Goal: Information Seeking & Learning: Understand process/instructions

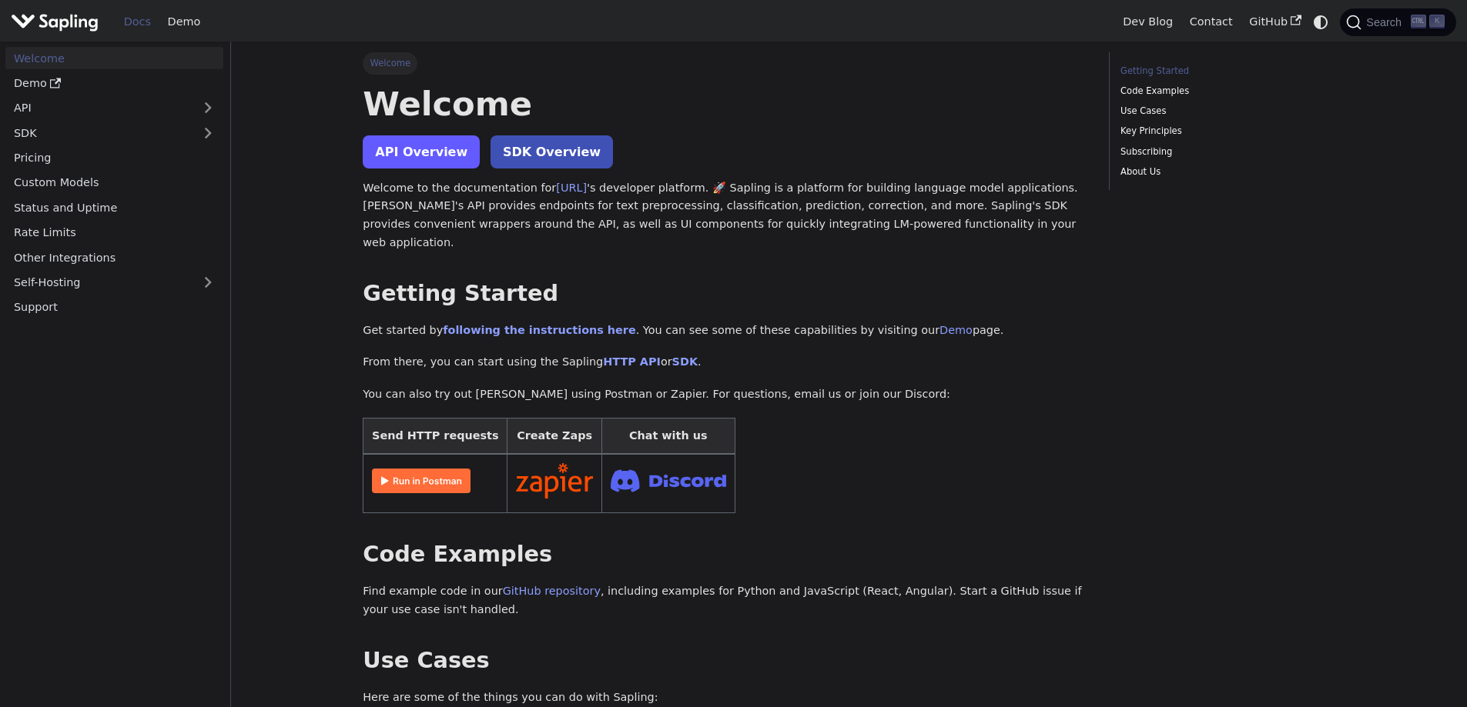
click at [396, 155] on link "API Overview" at bounding box center [421, 151] width 117 height 33
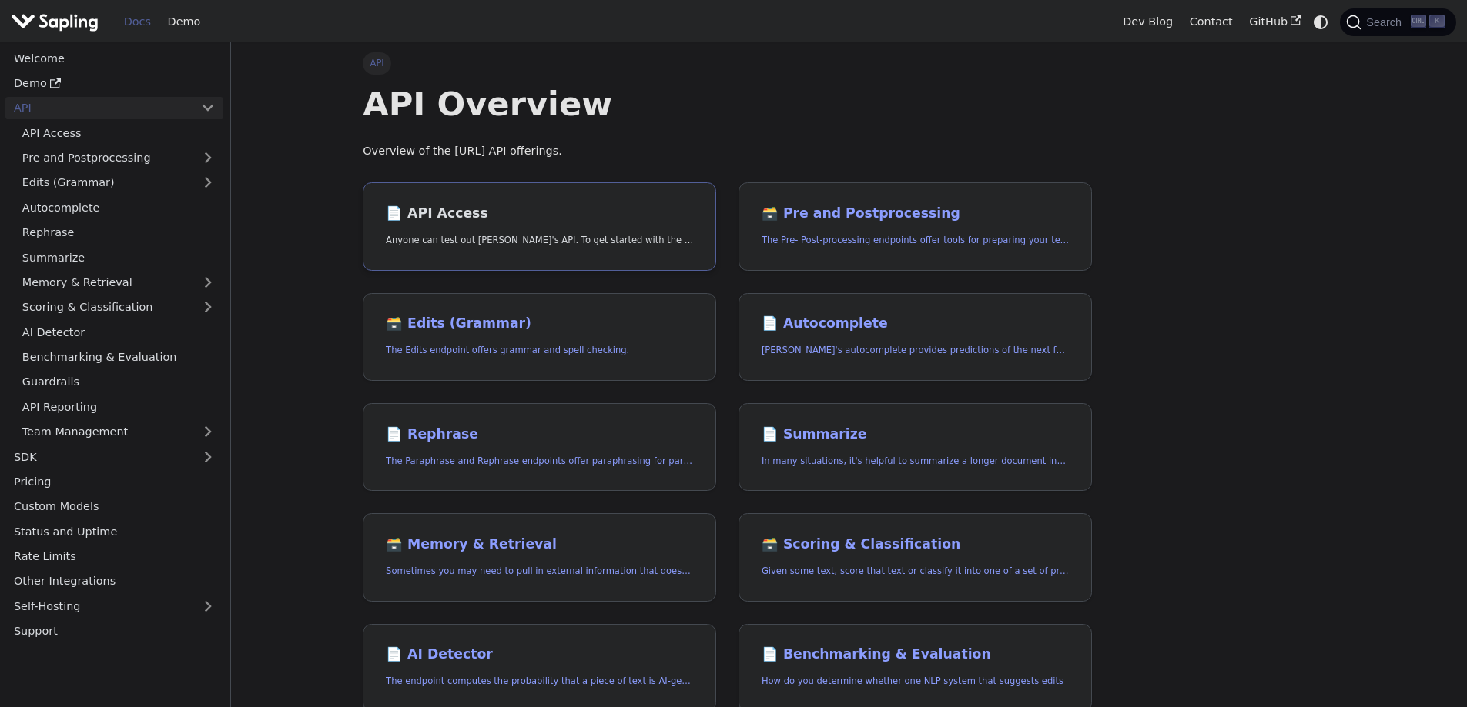
click at [416, 212] on h2 "📄️ API Access" at bounding box center [539, 214] width 307 height 17
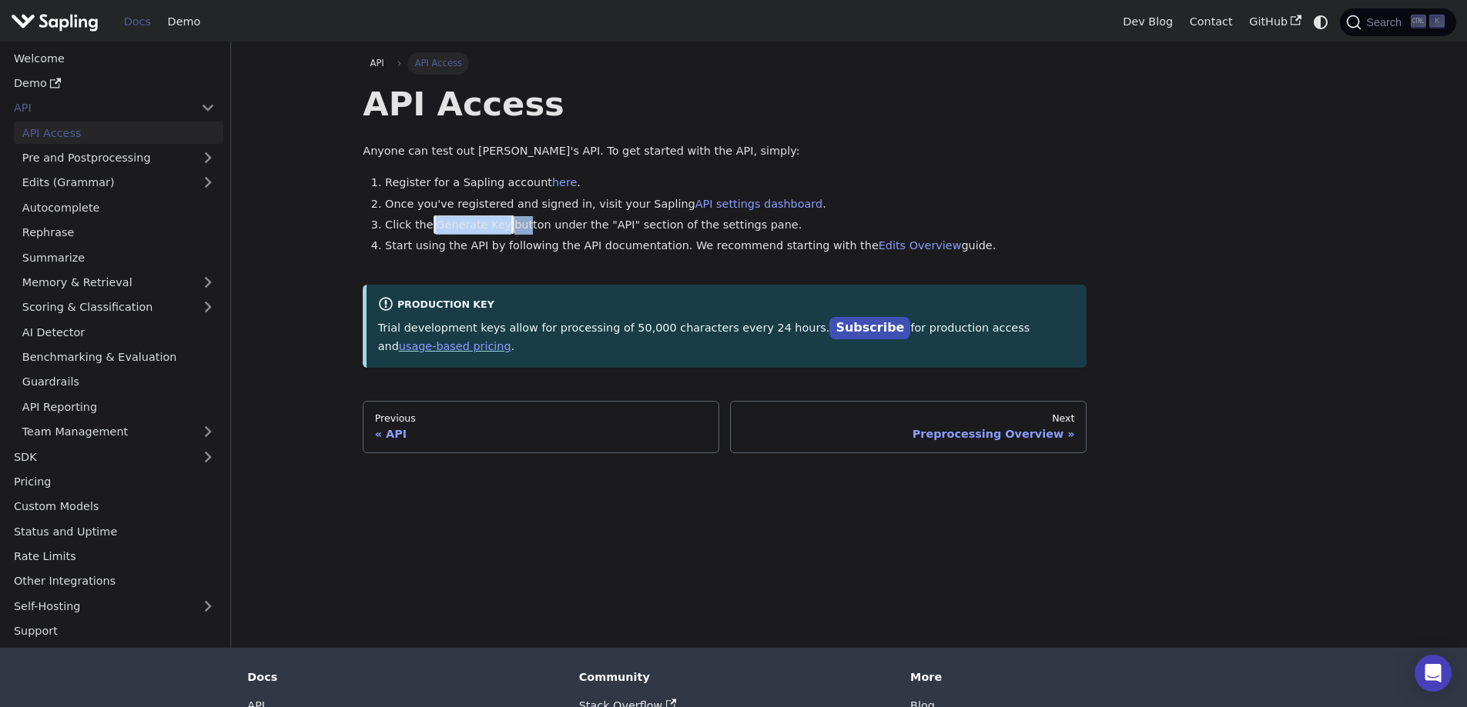
drag, startPoint x: 433, startPoint y: 222, endPoint x: 518, endPoint y: 229, distance: 85.0
click at [518, 229] on li "Click the Generate Key button under the "API" section of the settings pane." at bounding box center [735, 225] width 701 height 18
click at [99, 408] on link "API Reporting" at bounding box center [118, 407] width 209 height 22
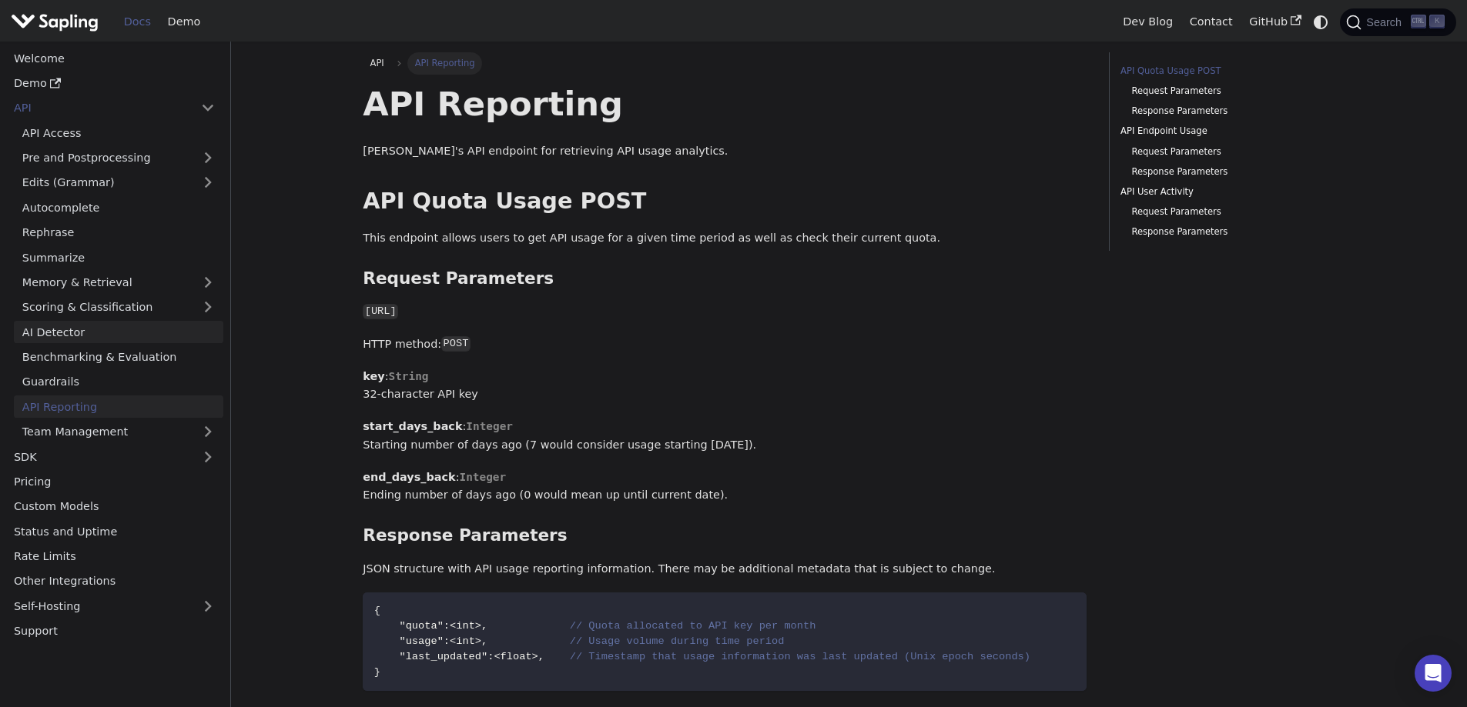
click at [104, 336] on link "AI Detector" at bounding box center [118, 332] width 209 height 22
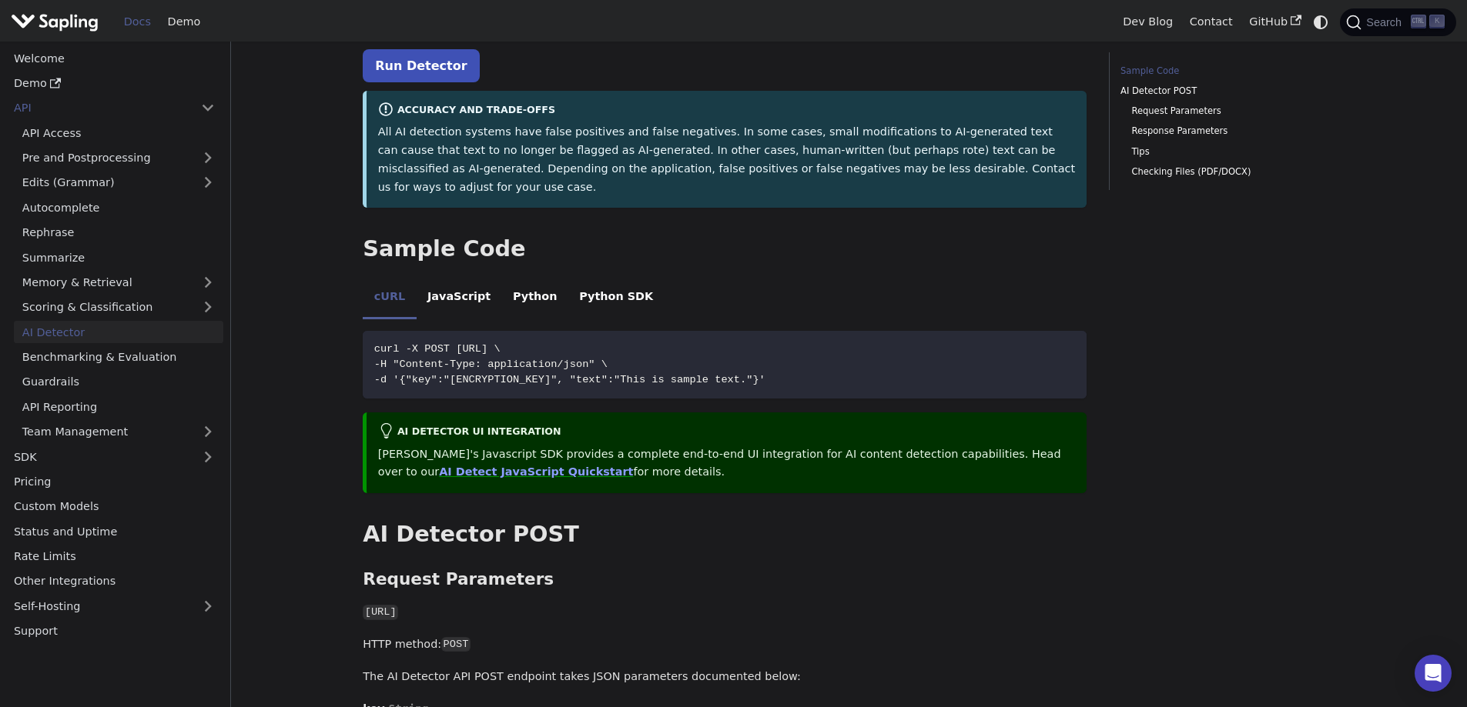
scroll to position [410, 0]
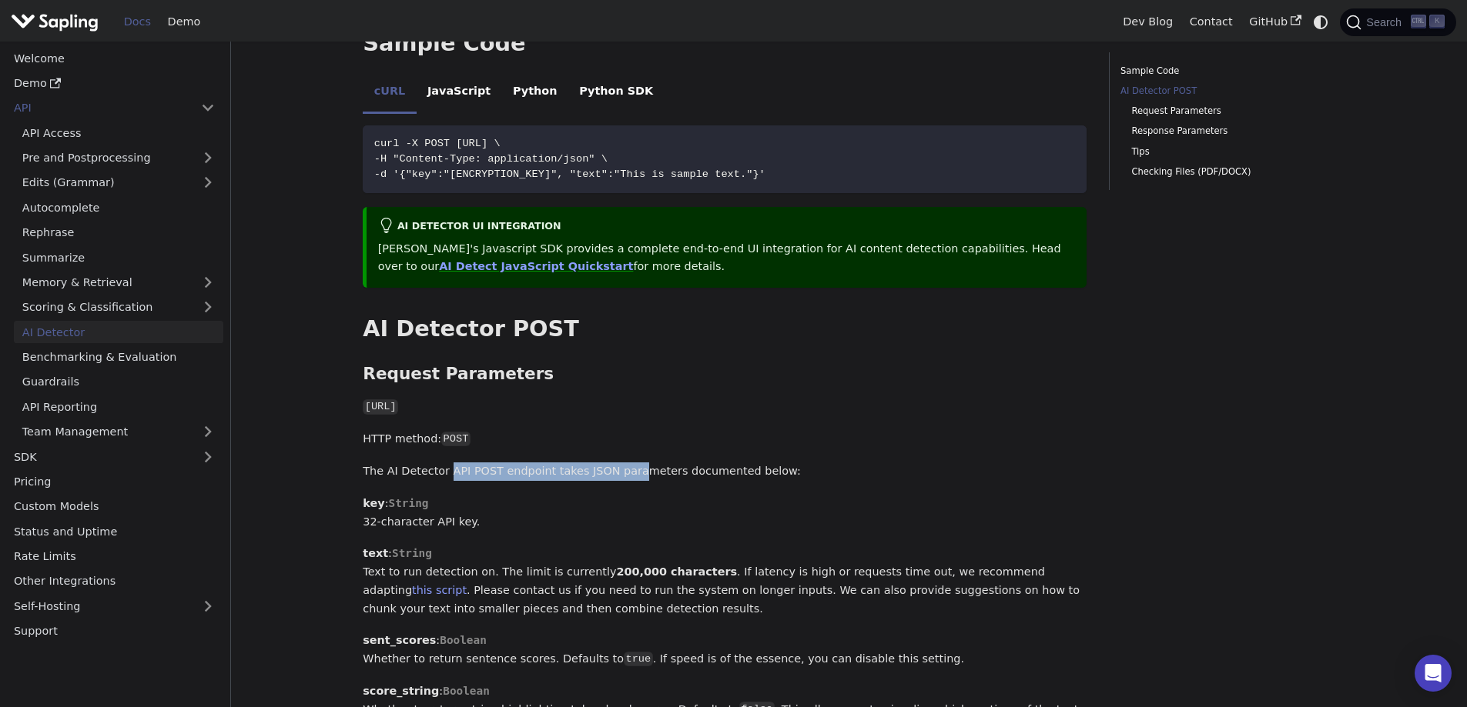
drag, startPoint x: 443, startPoint y: 438, endPoint x: 616, endPoint y: 436, distance: 173.2
click at [616, 463] on p "The AI Detector API POST endpoint takes JSON parameters documented below:" at bounding box center [725, 472] width 724 height 18
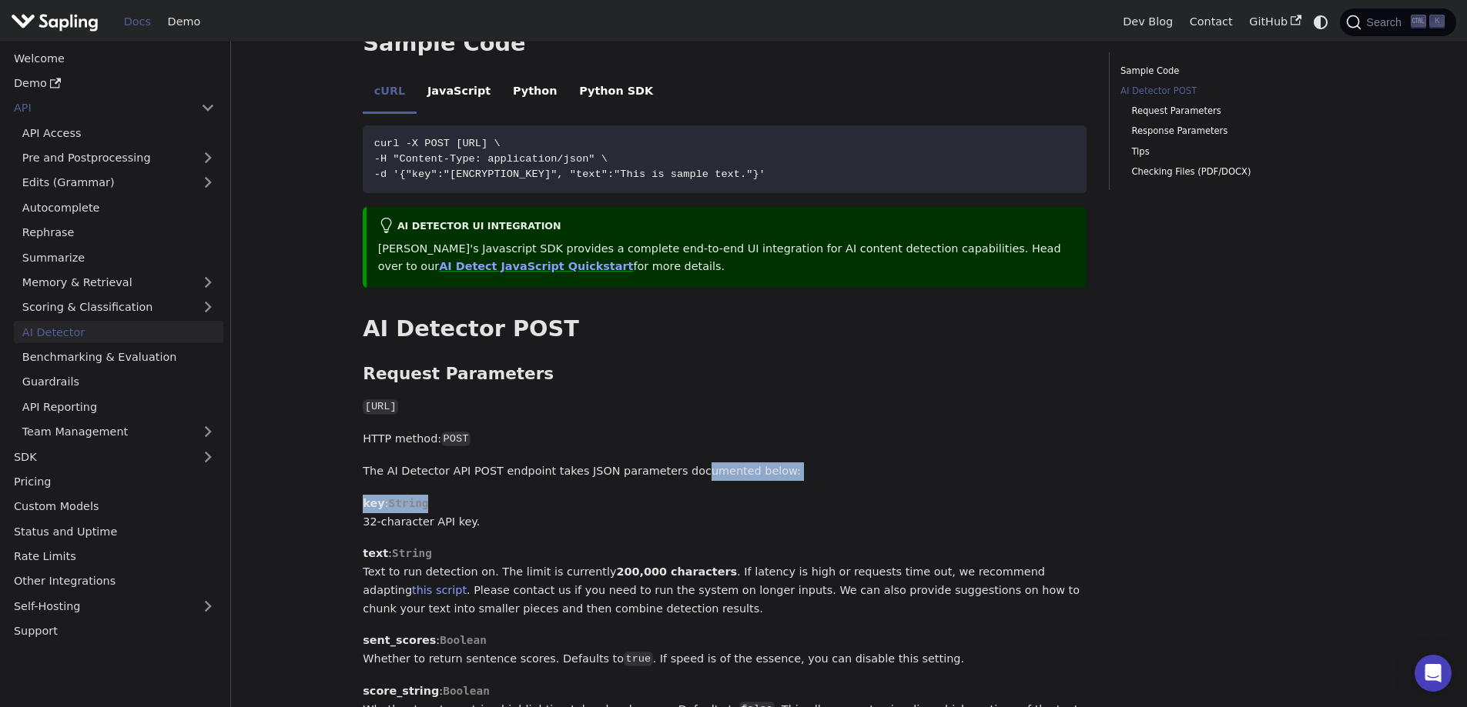
drag, startPoint x: 754, startPoint y: 437, endPoint x: 786, endPoint y: 486, distance: 58.3
click at [577, 495] on p "key : String 32-character API key." at bounding box center [725, 513] width 724 height 37
drag, startPoint x: 527, startPoint y: 440, endPoint x: 631, endPoint y: 472, distance: 109.6
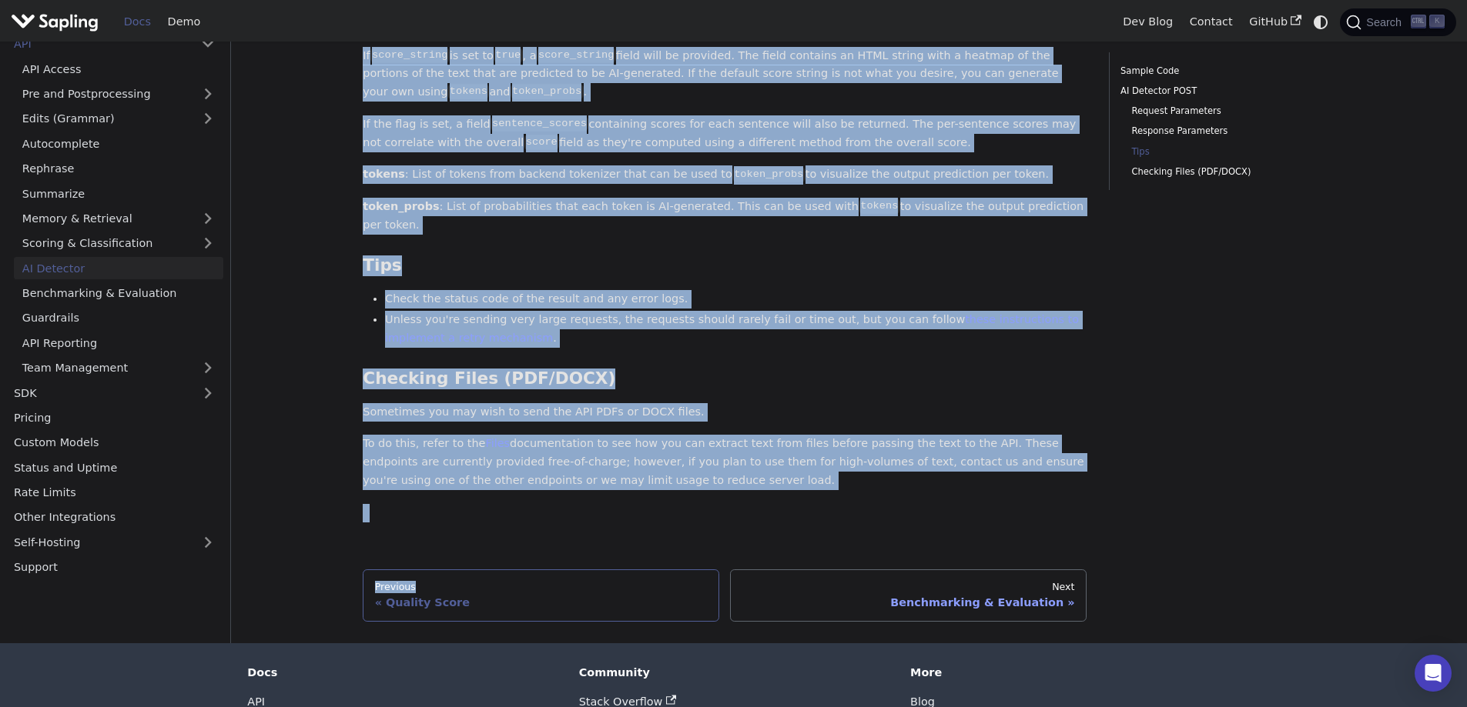
scroll to position [1848, 0]
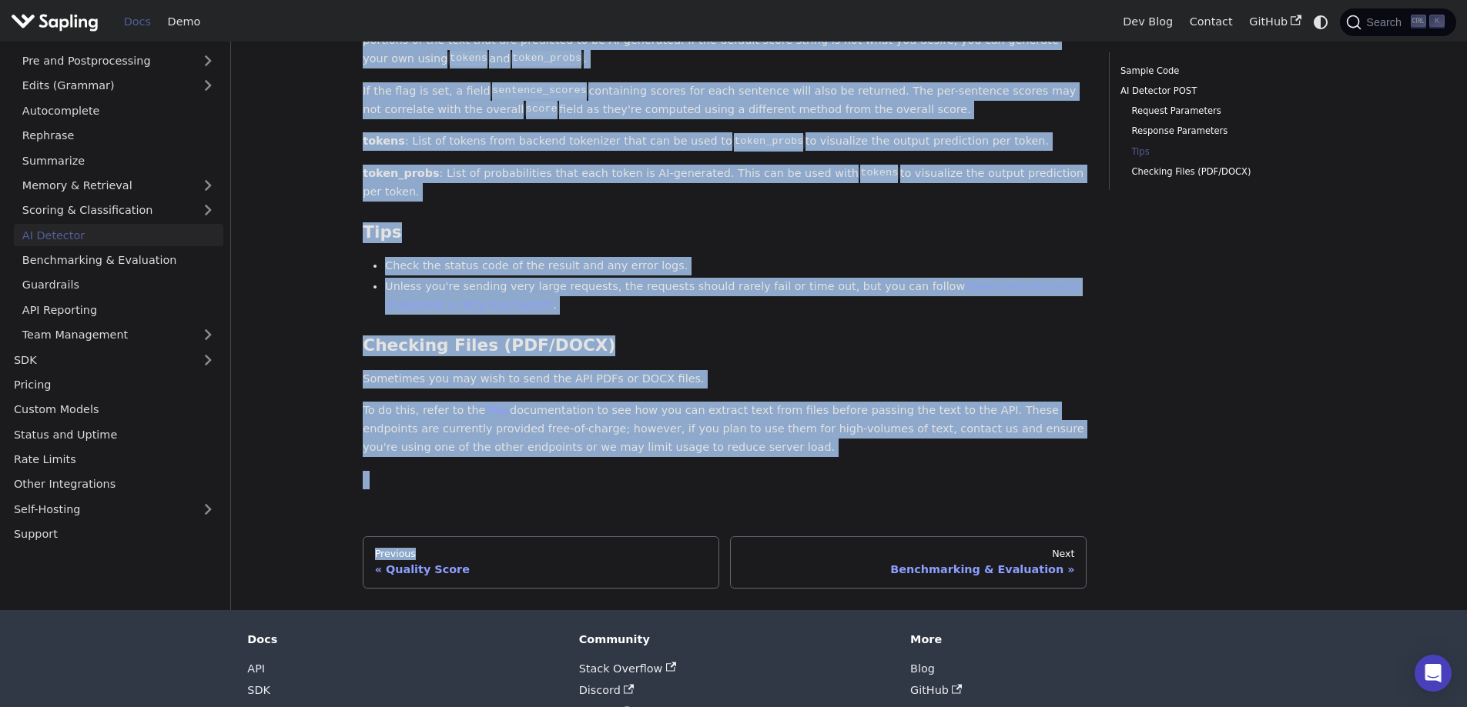
drag, startPoint x: 355, startPoint y: 338, endPoint x: 761, endPoint y: 393, distance: 410.1
copy div "Request Parameters ​ https://api.sapling.ai/api/v1/aidetect HTTP method: POST T…"
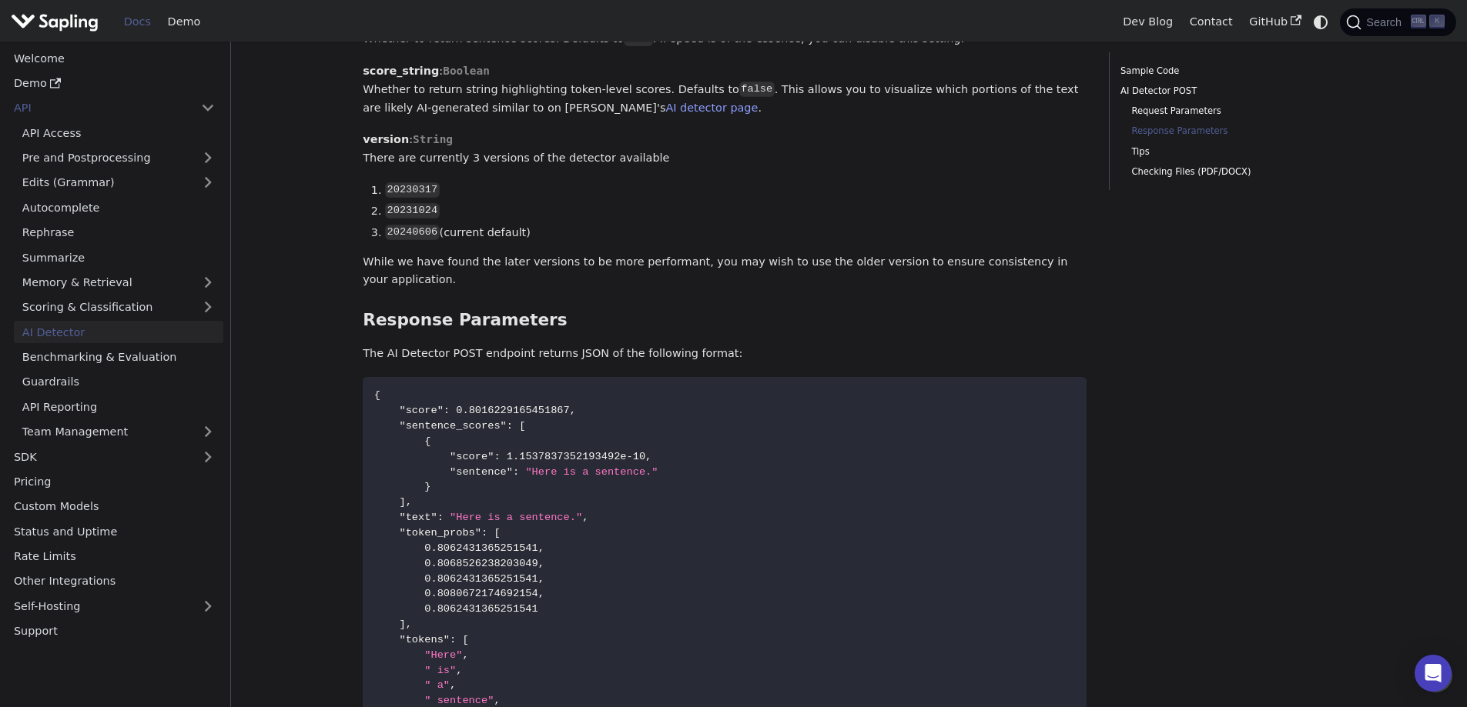
scroll to position [1026, 0]
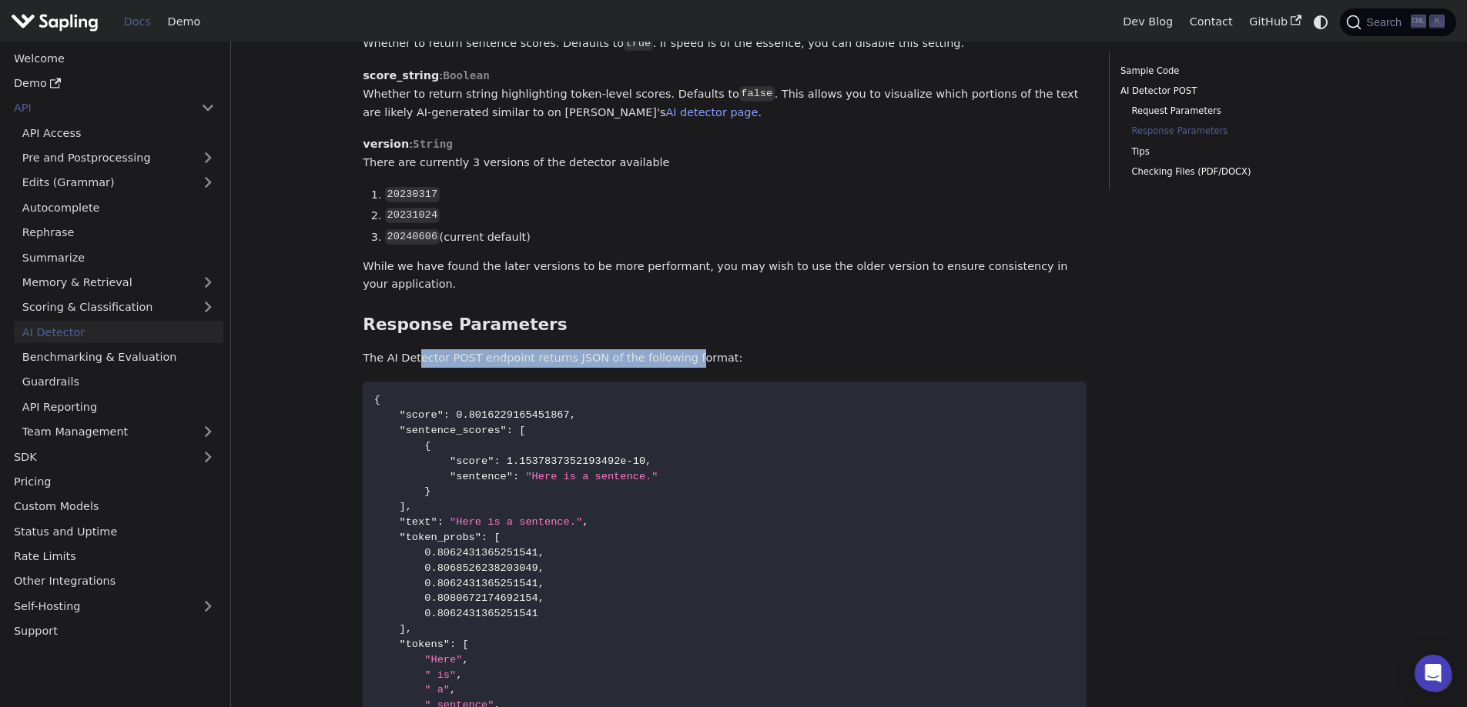
drag, startPoint x: 416, startPoint y: 314, endPoint x: 668, endPoint y: 320, distance: 251.8
click at [668, 350] on p "The AI Detector POST endpoint returns JSON of the following format:" at bounding box center [725, 359] width 724 height 18
click at [718, 350] on p "The AI Detector POST endpoint returns JSON of the following format:" at bounding box center [725, 359] width 724 height 18
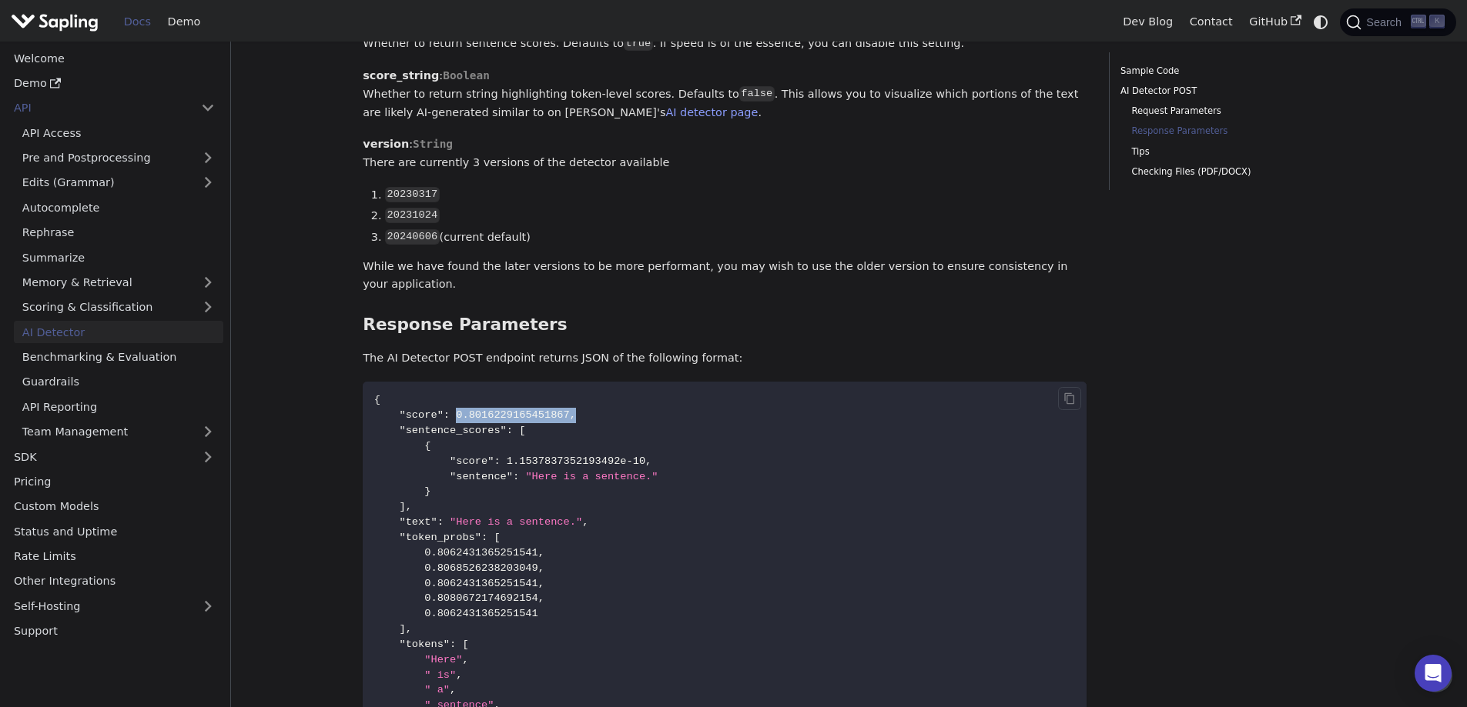
drag, startPoint x: 481, startPoint y: 369, endPoint x: 604, endPoint y: 367, distance: 123.2
click at [604, 382] on code "{ "score" : 0.8016229165451867 , "sentence_scores" : [ { "score" : 1.1537837352…" at bounding box center [725, 576] width 724 height 389
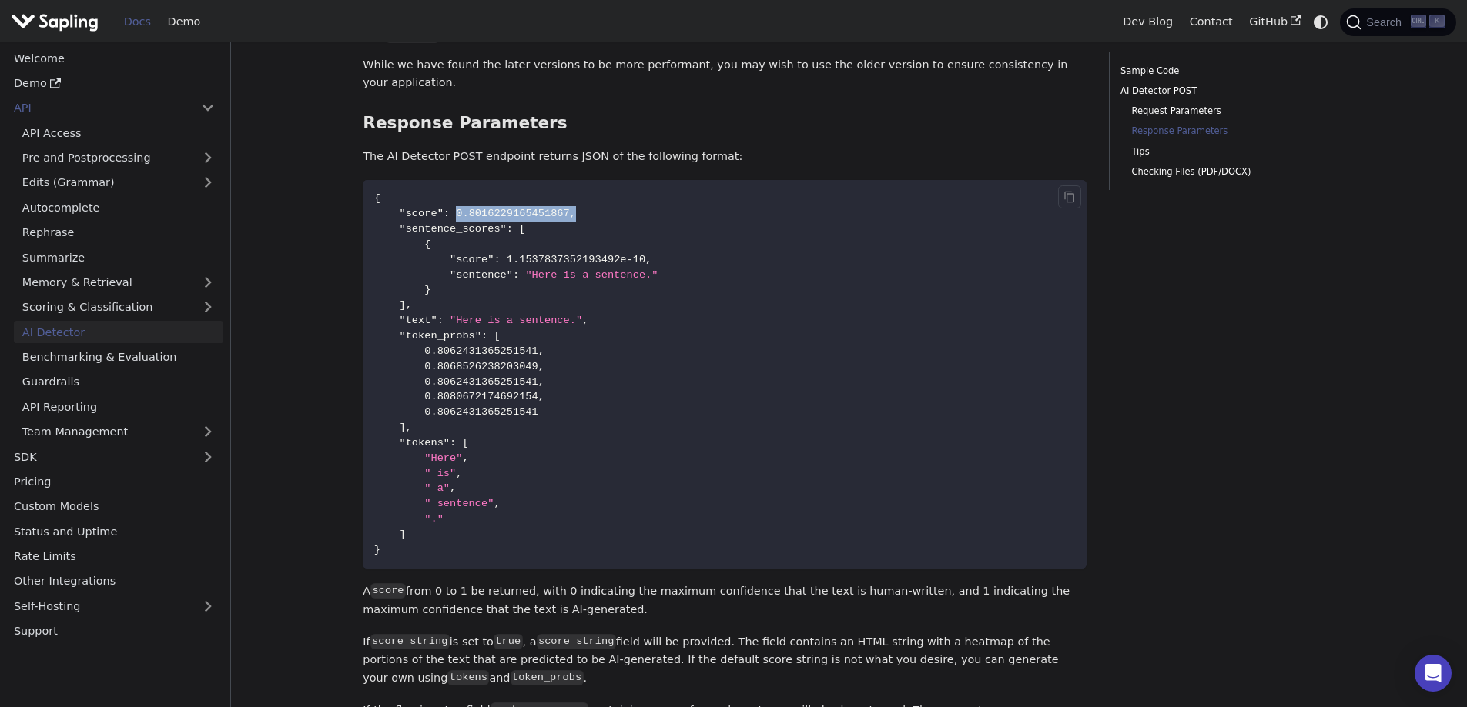
scroll to position [1437, 0]
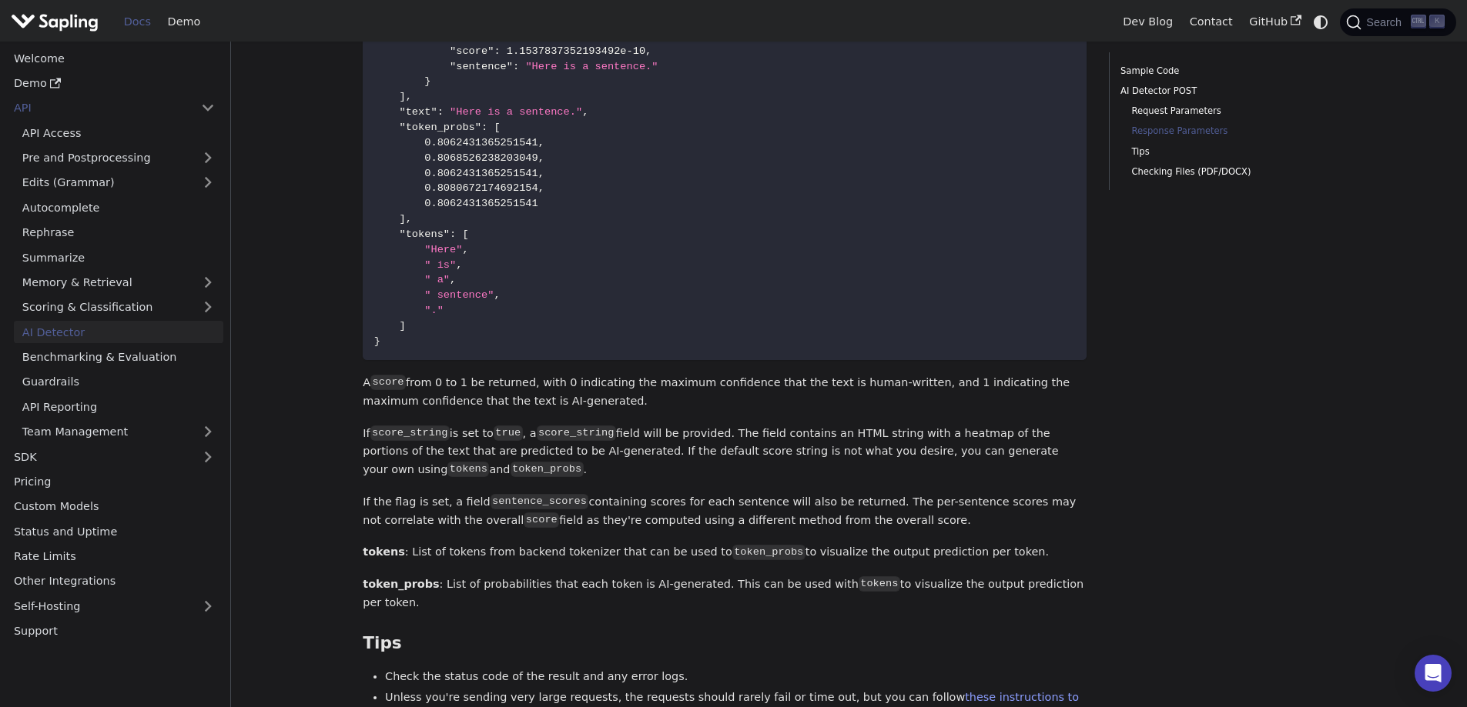
drag, startPoint x: 429, startPoint y: 339, endPoint x: 587, endPoint y: 360, distance: 159.3
click at [583, 374] on p "A score from 0 to 1 be returned, with 0 indicating the maximum confidence that …" at bounding box center [725, 392] width 724 height 37
click at [587, 374] on p "A score from 0 to 1 be returned, with 0 indicating the maximum confidence that …" at bounding box center [725, 392] width 724 height 37
click at [581, 374] on p "A score from 0 to 1 be returned, with 0 indicating the maximum confidence that …" at bounding box center [725, 392] width 724 height 37
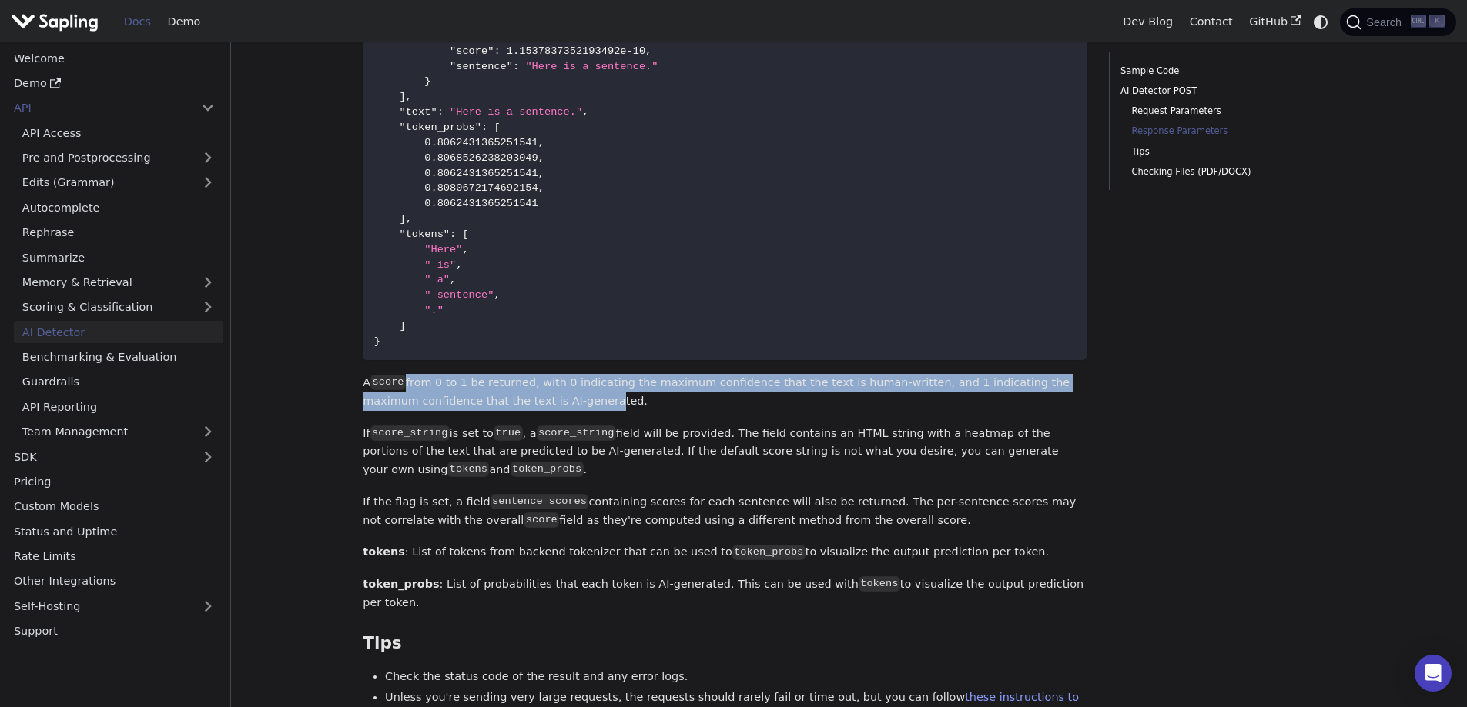
drag, startPoint x: 405, startPoint y: 327, endPoint x: 570, endPoint y: 355, distance: 167.8
click at [633, 374] on p "A score from 0 to 1 be returned, with 0 indicating the maximum confidence that …" at bounding box center [725, 392] width 724 height 37
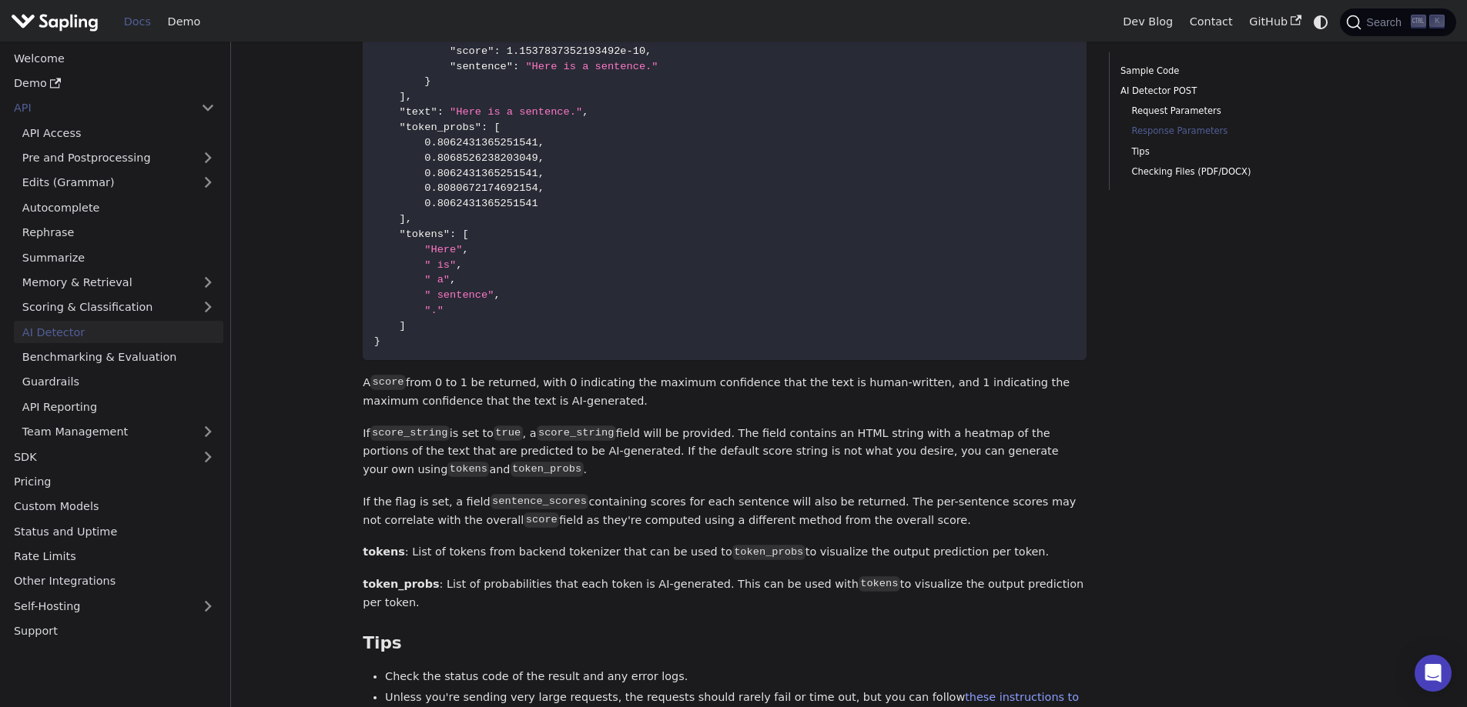
scroll to position [1232, 0]
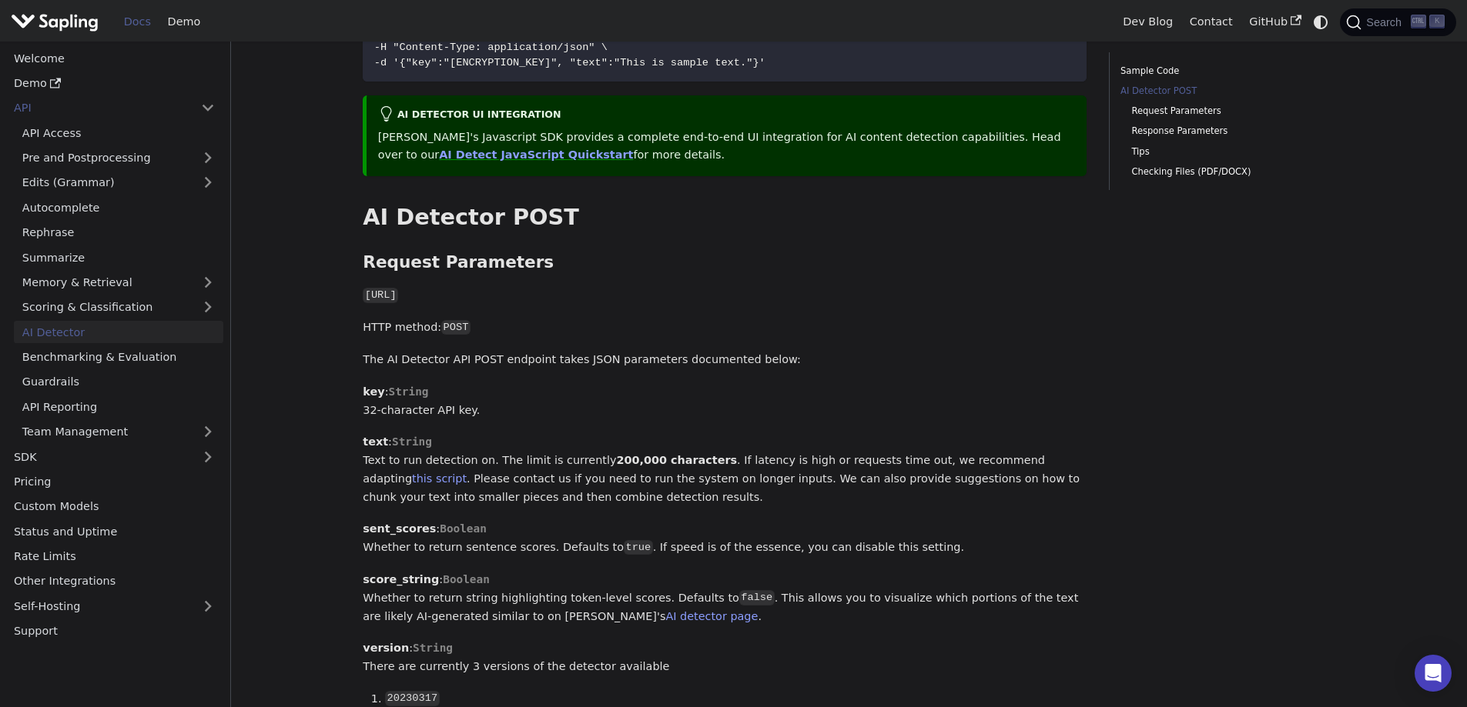
scroll to position [616, 0]
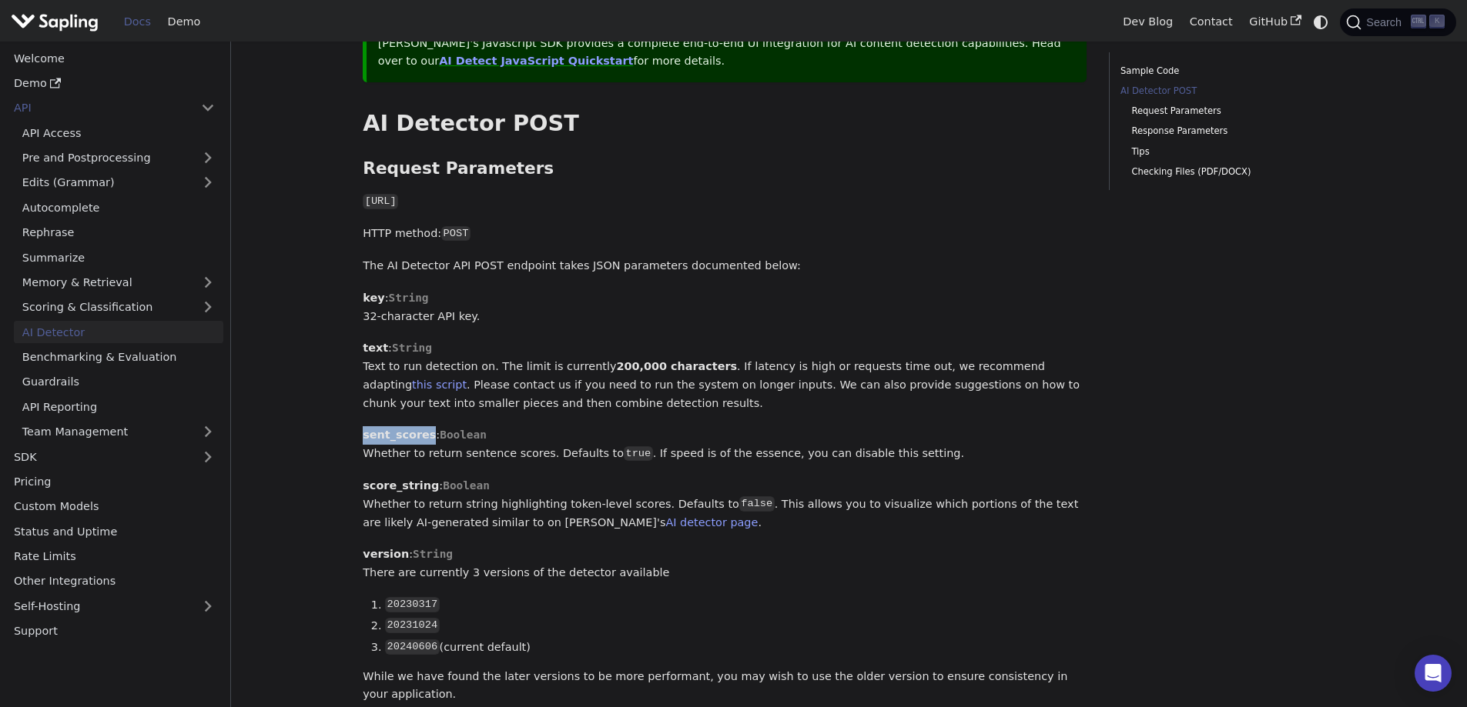
drag, startPoint x: 421, startPoint y: 403, endPoint x: 363, endPoint y: 403, distance: 58.5
click at [363, 429] on strong "sent_scores" at bounding box center [399, 435] width 73 height 12
copy strong "sent_scores"
drag, startPoint x: 424, startPoint y: 454, endPoint x: 353, endPoint y: 453, distance: 71.6
click at [353, 453] on div "API AI Detector On this page AI Detector The endpoint computes the probability …" at bounding box center [724, 627] width 745 height 2383
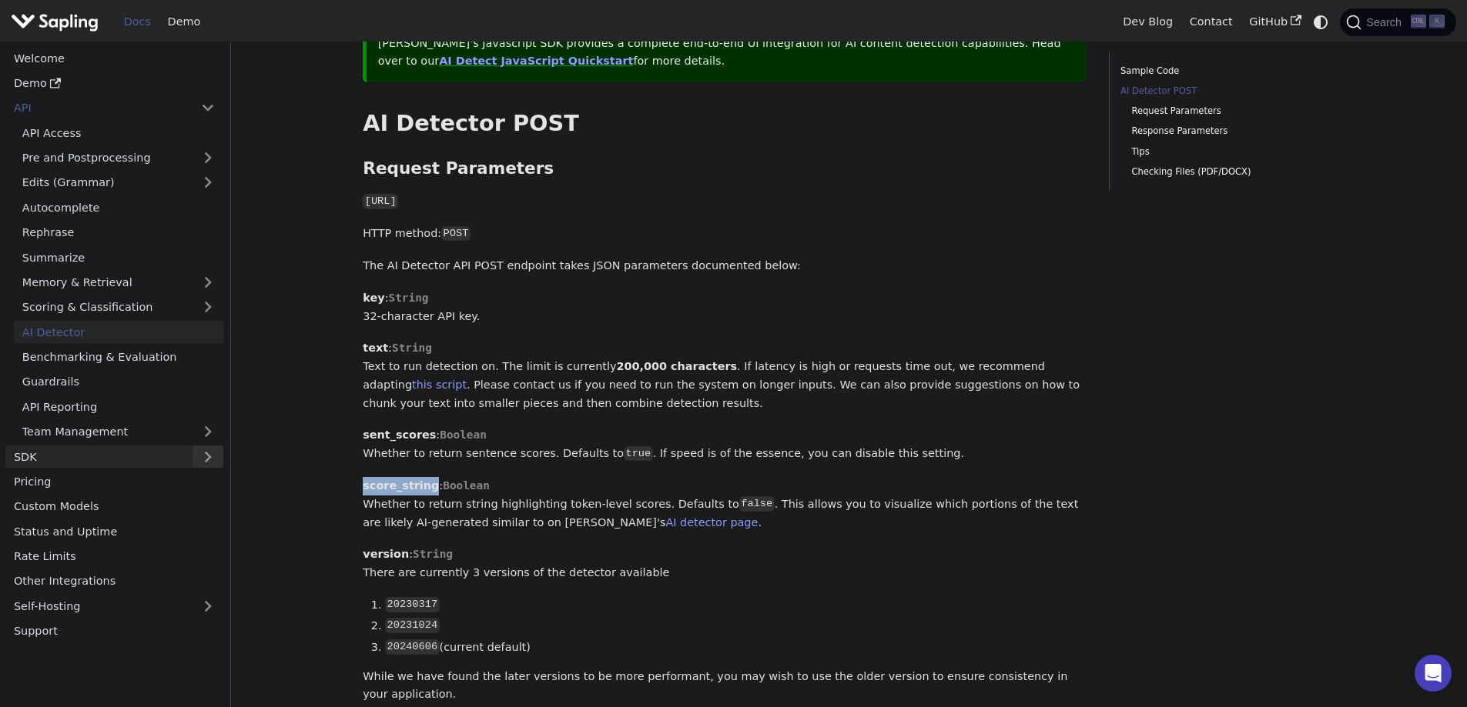
copy strong "score_string"
click at [460, 443] on div "AI Detector The endpoint computes the probability that a piece of text is AI-ge…" at bounding box center [725, 600] width 724 height 2267
click at [467, 426] on p "sent_scores : Boolean Whether to return sentence scores. Defaults to true . If …" at bounding box center [725, 444] width 724 height 37
drag, startPoint x: 423, startPoint y: 397, endPoint x: 356, endPoint y: 396, distance: 67.0
click at [356, 396] on div "API AI Detector On this page AI Detector The endpoint computes the probability …" at bounding box center [724, 627] width 745 height 2383
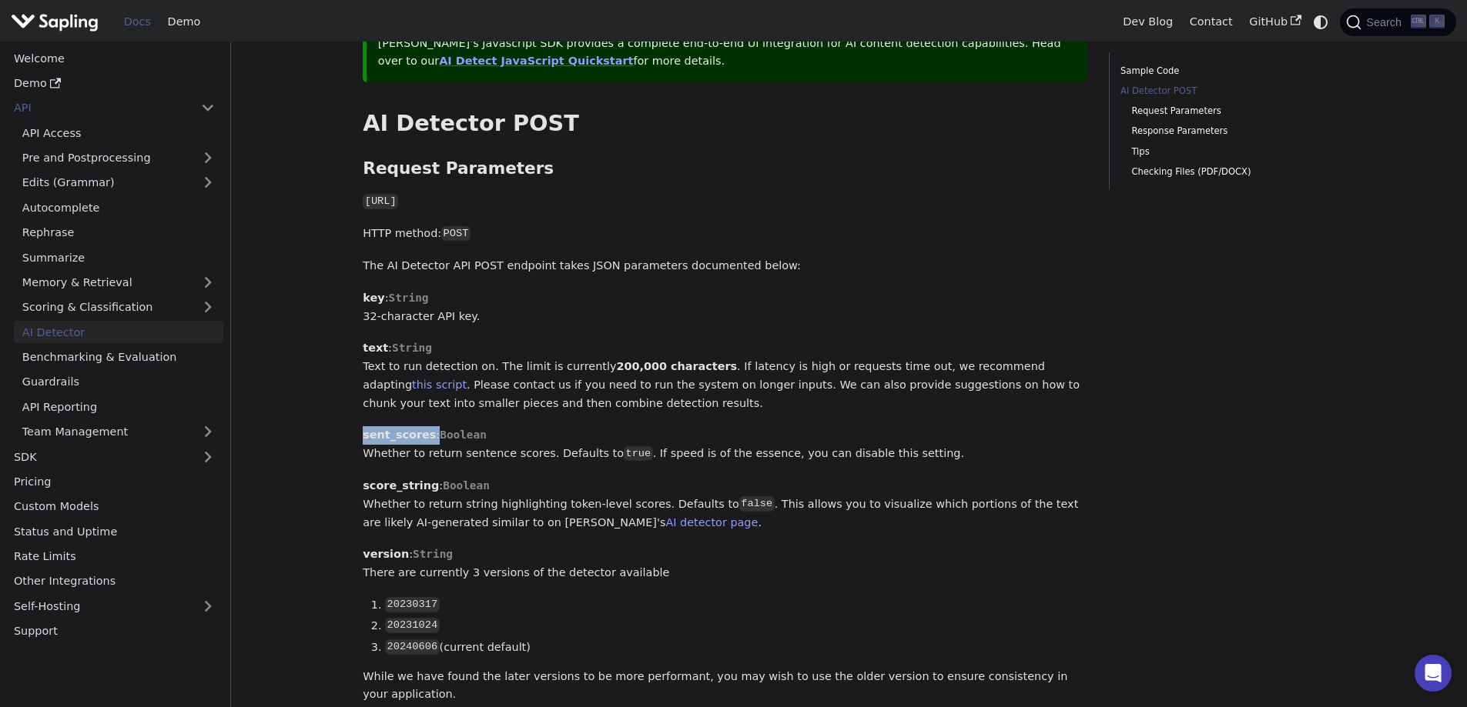
copy p "sent_scores :"
